Goal: Information Seeking & Learning: Learn about a topic

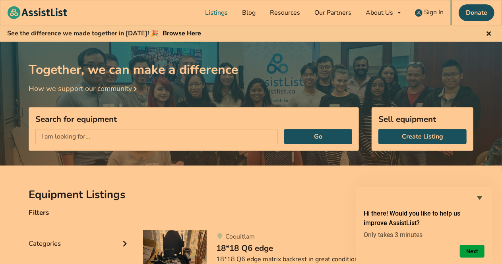
click at [188, 139] on input "text" at bounding box center [156, 136] width 242 height 15
type input "permobil"
click at [284, 129] on button "Go" at bounding box center [318, 136] width 68 height 15
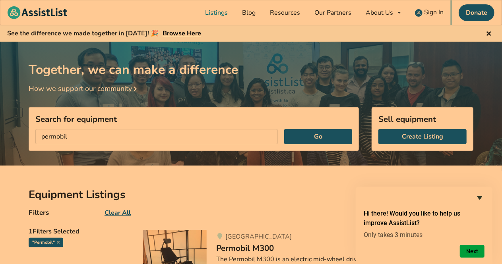
click at [481, 196] on icon "Hide survey" at bounding box center [479, 198] width 5 height 4
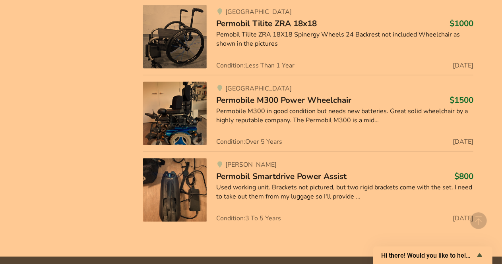
scroll to position [623, 0]
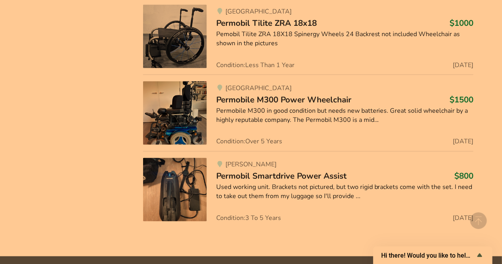
click at [344, 179] on span "Permobil Smartdrive Power Assist" at bounding box center [281, 176] width 130 height 11
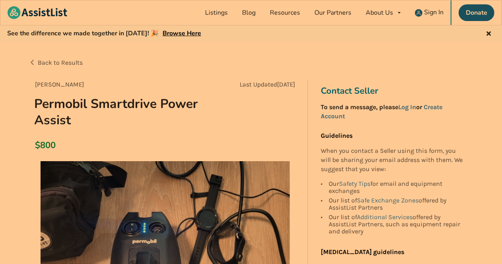
scroll to position [623, 0]
